Goal: Navigation & Orientation: Find specific page/section

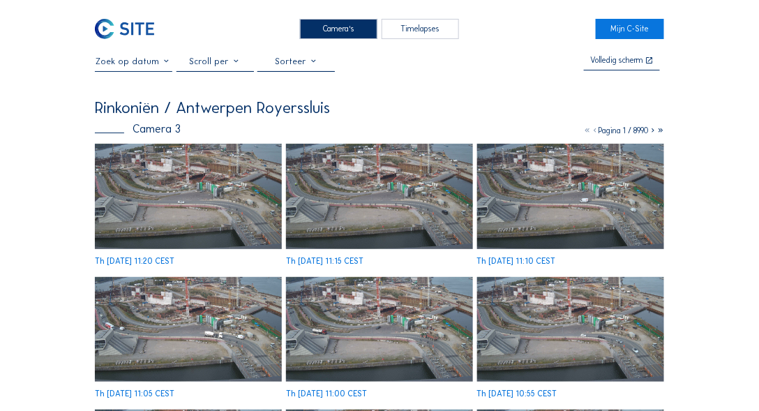
click at [245, 179] on img at bounding box center [188, 196] width 187 height 105
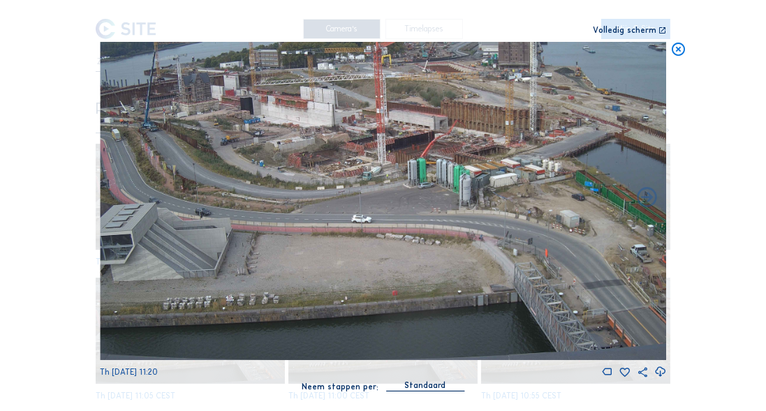
click at [681, 48] on icon at bounding box center [678, 50] width 16 height 16
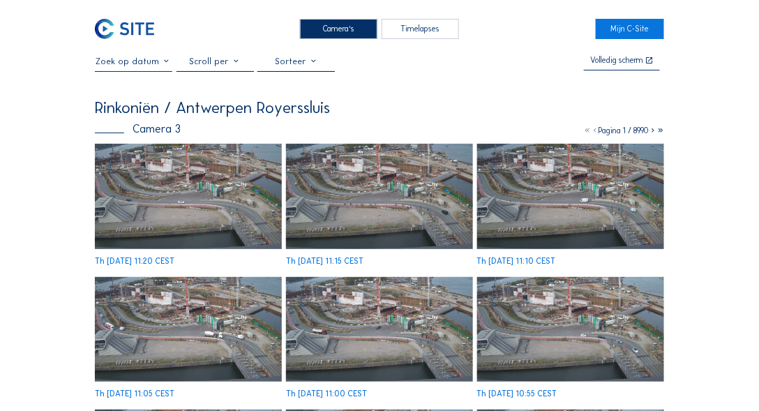
click at [319, 33] on div "Camera's" at bounding box center [338, 29] width 77 height 20
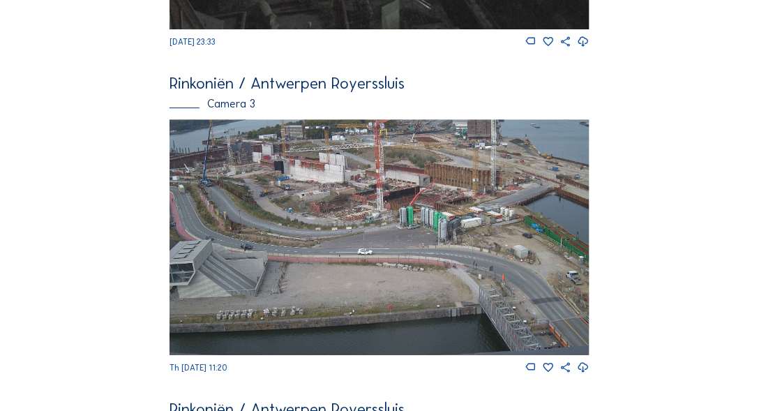
scroll to position [1247, 0]
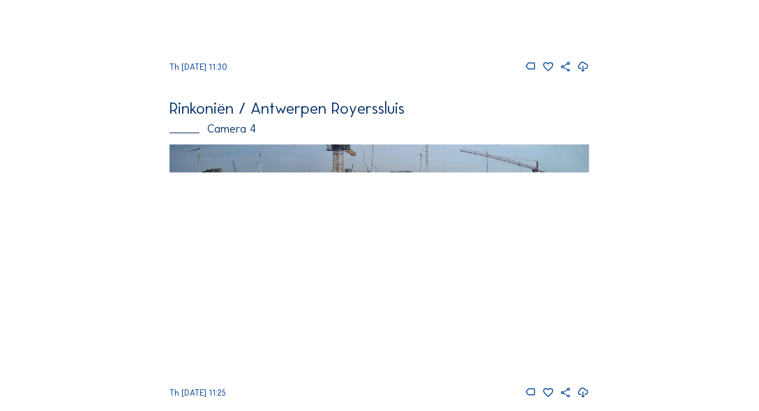
scroll to position [1327, 0]
